Goal: Task Accomplishment & Management: Manage account settings

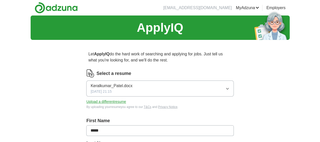
scroll to position [30, 0]
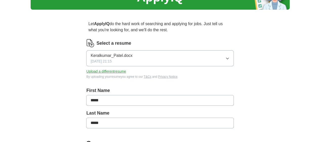
click at [212, 55] on button "Keralkumar_Patel.docx [DATE] 21:15" at bounding box center [159, 58] width 147 height 16
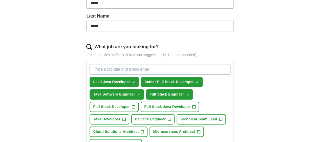
scroll to position [148, 0]
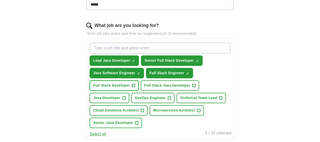
click at [139, 88] on button "Full Stack Developer +" at bounding box center [114, 85] width 49 height 10
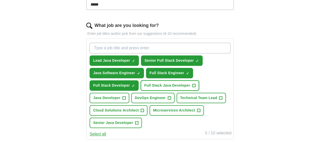
click at [181, 86] on span "Full Stack Java Developer" at bounding box center [167, 85] width 46 height 5
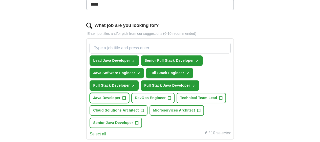
click at [121, 99] on span "Java Developer" at bounding box center [106, 97] width 27 height 5
click at [133, 120] on span "Senior Java Developer" at bounding box center [113, 122] width 40 height 5
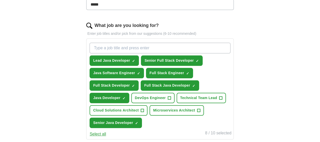
click at [106, 132] on button "Select all" at bounding box center [98, 134] width 16 height 6
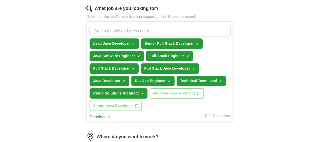
scroll to position [170, 0]
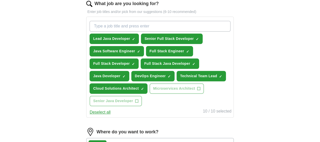
click at [111, 112] on button "Deselect all" at bounding box center [100, 112] width 21 height 6
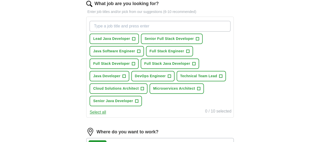
click at [106, 112] on button "Select all" at bounding box center [98, 112] width 16 height 6
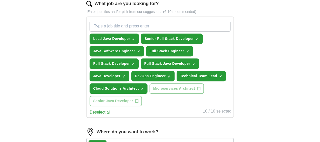
scroll to position [179, 0]
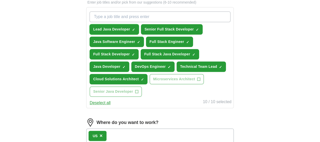
click at [130, 27] on span "Lead Java Developer" at bounding box center [111, 29] width 37 height 5
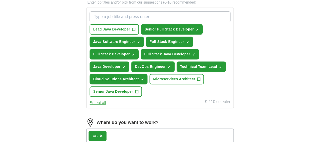
click at [166, 64] on span "DevOps Engineer" at bounding box center [150, 66] width 31 height 5
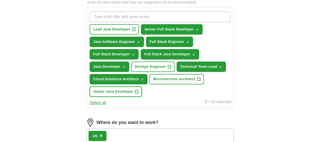
click at [133, 93] on span "Senior Java Developer" at bounding box center [113, 91] width 40 height 5
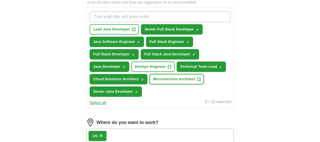
click at [153, 82] on span "Microservices Architect" at bounding box center [174, 78] width 42 height 5
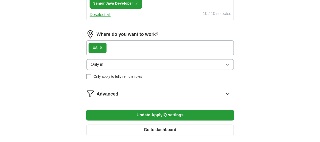
scroll to position [267, 0]
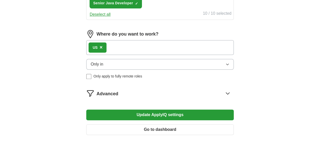
click at [129, 63] on button "Only in" at bounding box center [159, 64] width 147 height 11
click at [134, 46] on div "US ×" at bounding box center [159, 47] width 147 height 15
click at [123, 66] on button "Only in" at bounding box center [159, 64] width 147 height 11
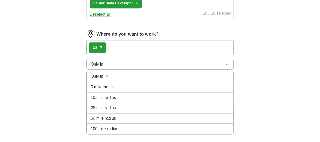
click at [118, 127] on span "100 mile radius" at bounding box center [105, 128] width 28 height 6
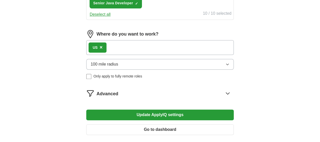
click at [140, 43] on div "US ×" at bounding box center [159, 47] width 147 height 15
click at [129, 45] on div "US ×" at bounding box center [159, 47] width 147 height 15
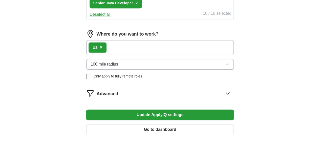
click at [118, 62] on span "100 mile radius" at bounding box center [105, 64] width 28 height 6
click at [114, 63] on span "100 mile radius" at bounding box center [105, 64] width 28 height 6
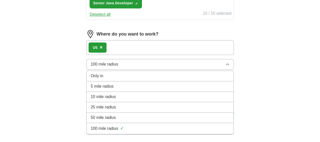
click at [114, 79] on li "Only in" at bounding box center [160, 76] width 147 height 10
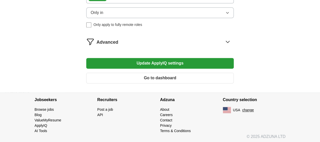
scroll to position [282, 0]
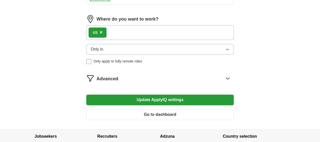
click at [133, 98] on button "Update ApplyIQ settings" at bounding box center [159, 99] width 147 height 11
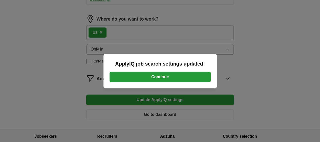
click at [144, 73] on button "Continue" at bounding box center [160, 76] width 101 height 11
